Goal: Task Accomplishment & Management: Use online tool/utility

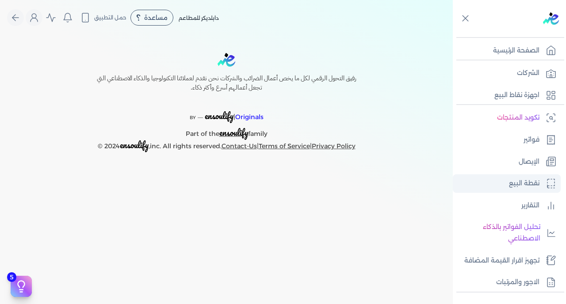
scroll to position [173, 0]
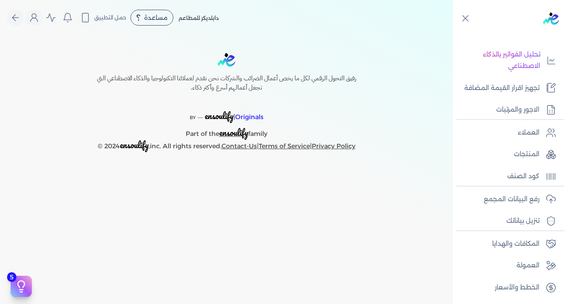
click at [511, 188] on div "رفع البيانات المجمع تنزيل بياناتك" at bounding box center [508, 208] width 113 height 45
click at [513, 199] on p "رفع البيانات المجمع" at bounding box center [511, 199] width 56 height 11
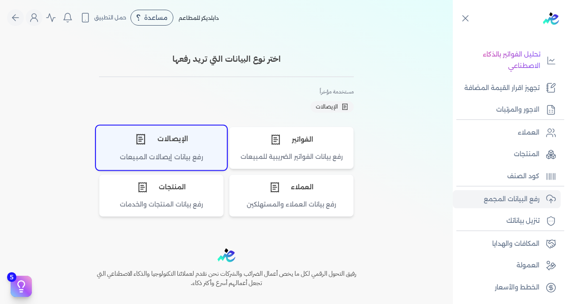
click at [160, 144] on div "الإيصالات" at bounding box center [161, 139] width 130 height 27
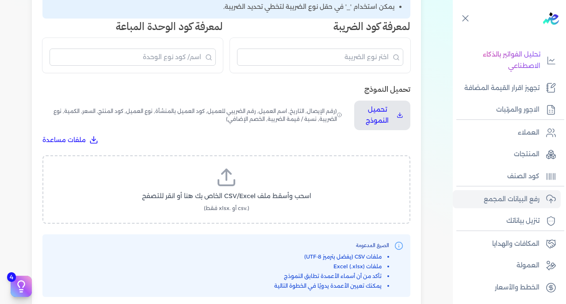
scroll to position [276, 0]
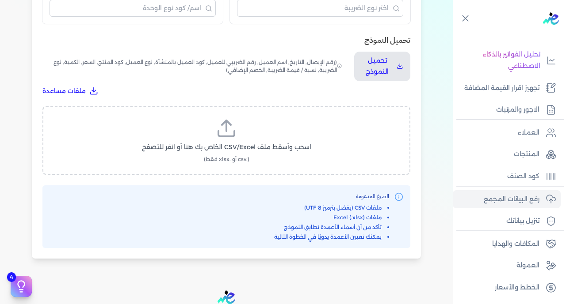
click at [266, 143] on span "اسحب وأسقط ملف CSV/Excel الخاص بك هنا أو انقر للتصفح" at bounding box center [226, 147] width 169 height 9
click at [0, 0] on input "اسحب وأسقط ملف CSV/Excel الخاص بك هنا أو انقر للتصفح (.csv أو .xlsx فقط)" at bounding box center [0, 0] width 0 height 0
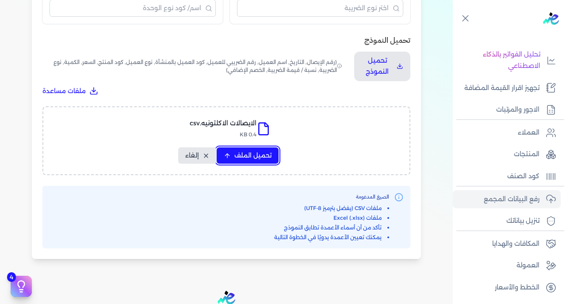
click at [242, 151] on span "تحميل الملف" at bounding box center [252, 155] width 37 height 9
select select "رقم الإيصال"
select select "سيريال المنتج"
select select "السعر"
select select "الكمية"
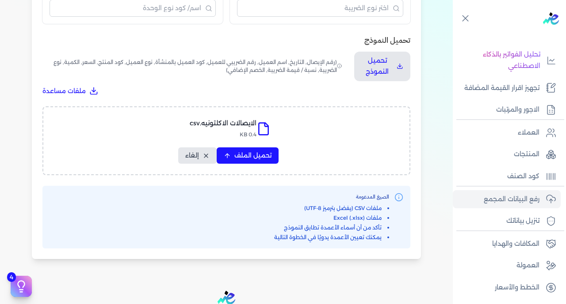
select select "نوع الضريبة"
select select "نسبة / قيمة الضريبة"
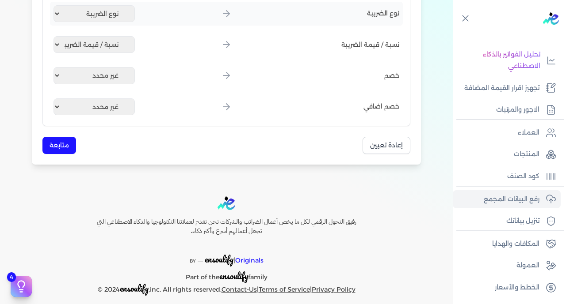
scroll to position [523, 0]
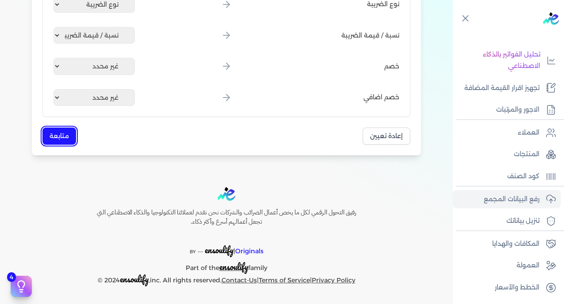
click at [67, 144] on button "متابعة" at bounding box center [59, 136] width 34 height 17
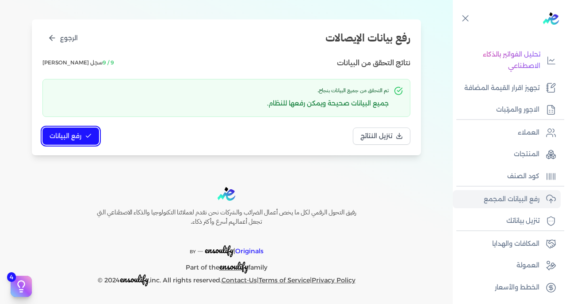
click at [67, 136] on span "رفع البيانات" at bounding box center [65, 136] width 32 height 9
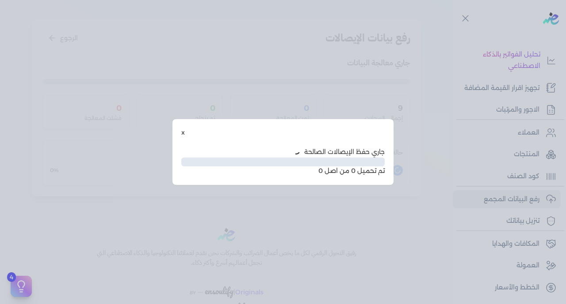
scroll to position [45, 0]
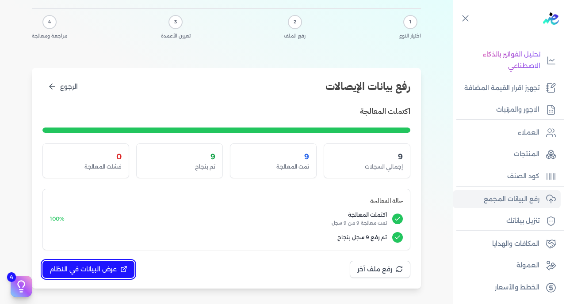
click at [101, 265] on span "عرض البيانات في النظام" at bounding box center [82, 269] width 67 height 9
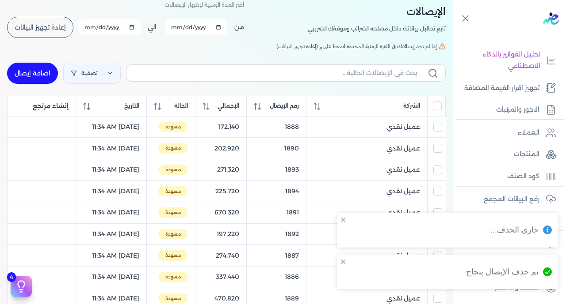
click at [435, 109] on input "All items unselected" at bounding box center [437, 106] width 9 height 9
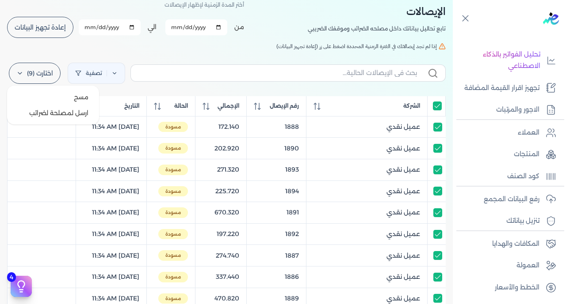
click at [45, 75] on label "اختارت (9)" at bounding box center [35, 73] width 52 height 21
click at [55, 112] on button "ارسل لمصلحة لضرائب" at bounding box center [53, 113] width 85 height 16
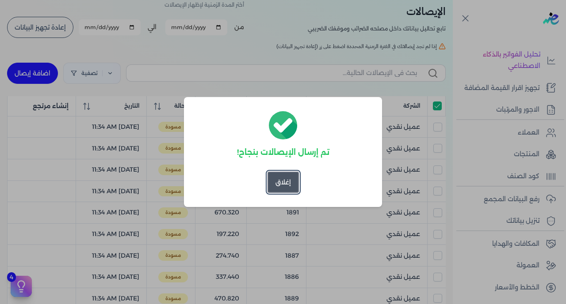
click at [285, 179] on button "إغلاق" at bounding box center [282, 182] width 31 height 21
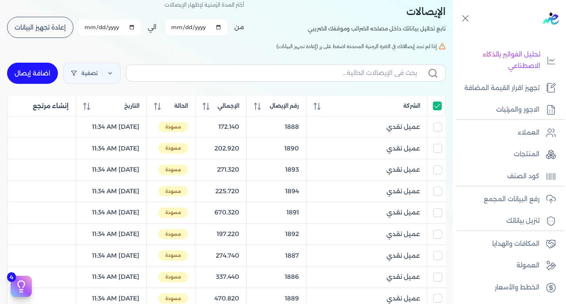
click at [436, 110] on input "All items selected" at bounding box center [437, 106] width 9 height 9
checkbox input "false"
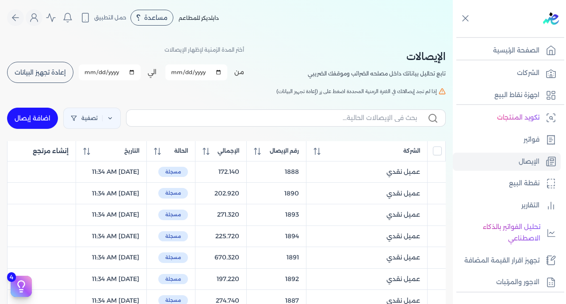
click at [31, 71] on span "إعادة تجهيز البيانات" at bounding box center [40, 72] width 51 height 6
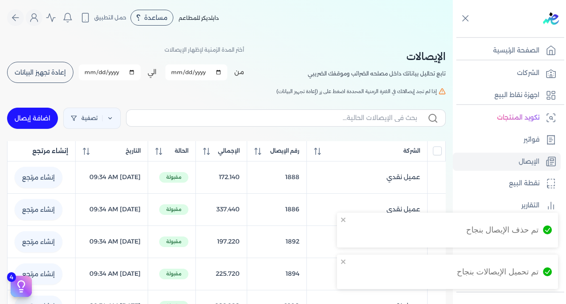
checkbox input "false"
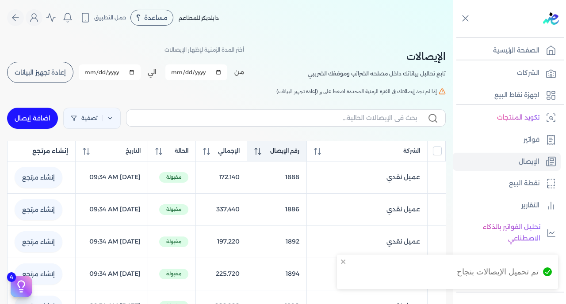
click at [295, 155] on span "رقم الإيصال" at bounding box center [284, 151] width 29 height 8
